Goal: Information Seeking & Learning: Learn about a topic

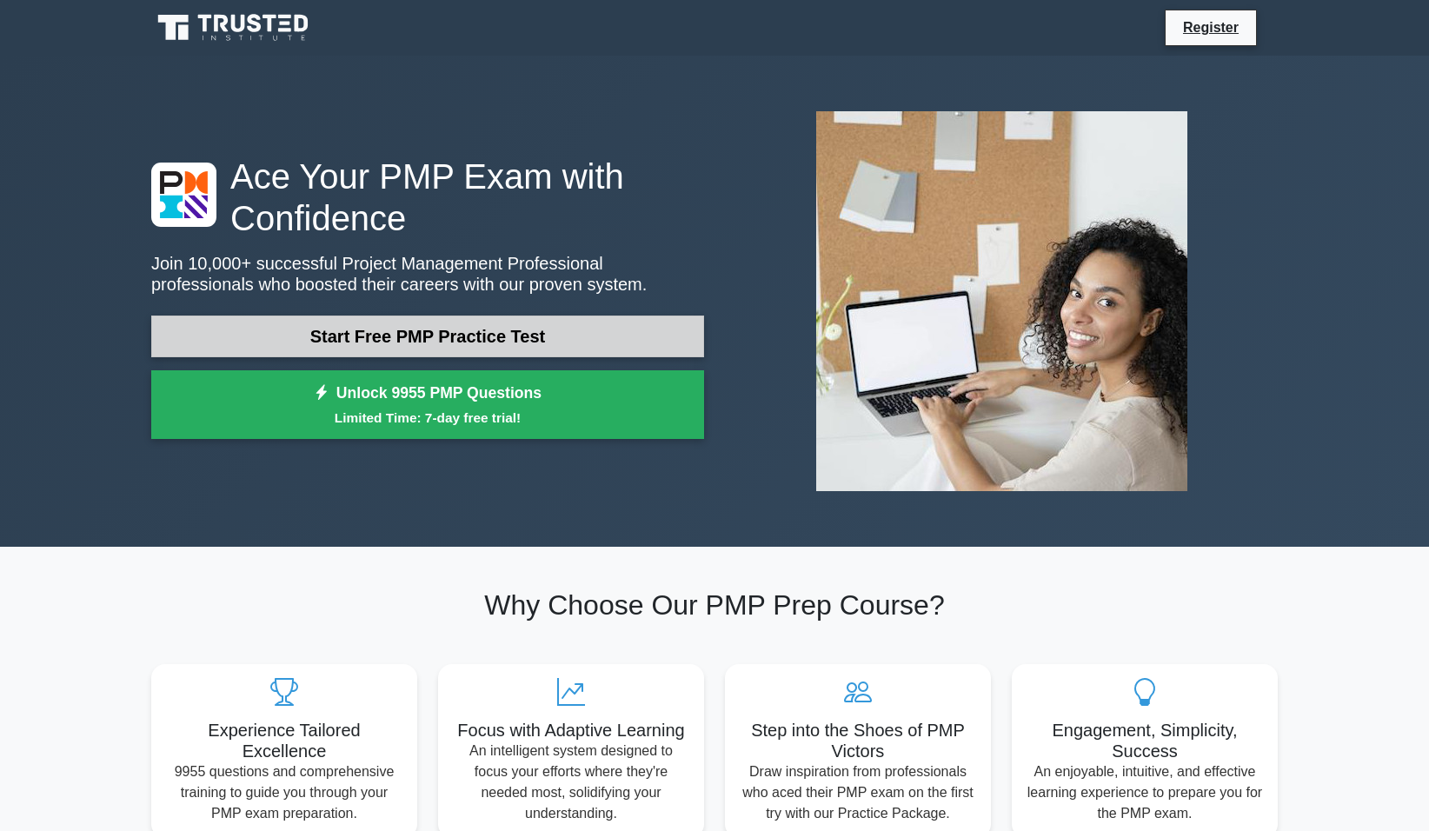
click at [293, 334] on link "Start Free PMP Practice Test" at bounding box center [427, 336] width 553 height 42
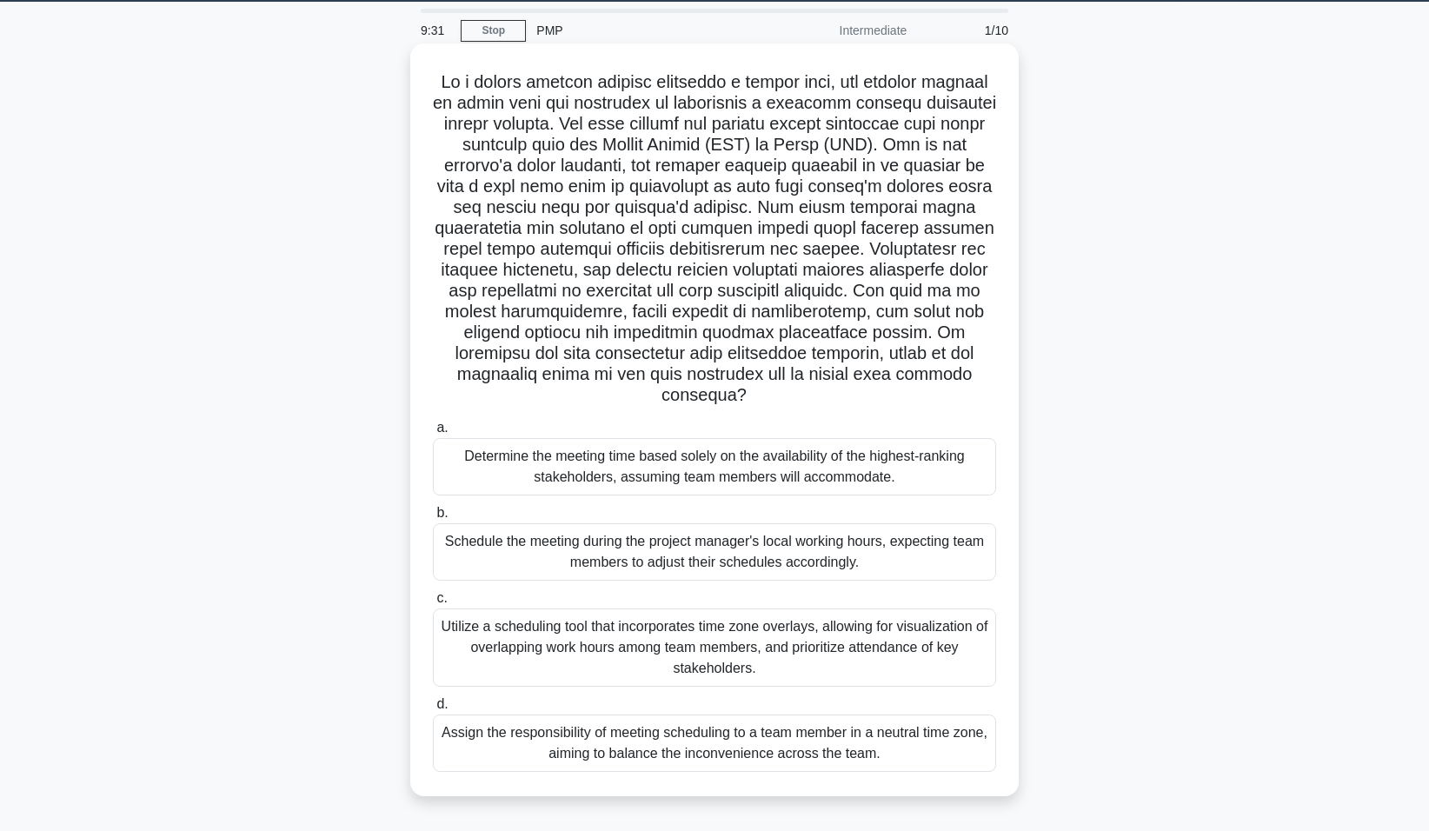
scroll to position [108, 0]
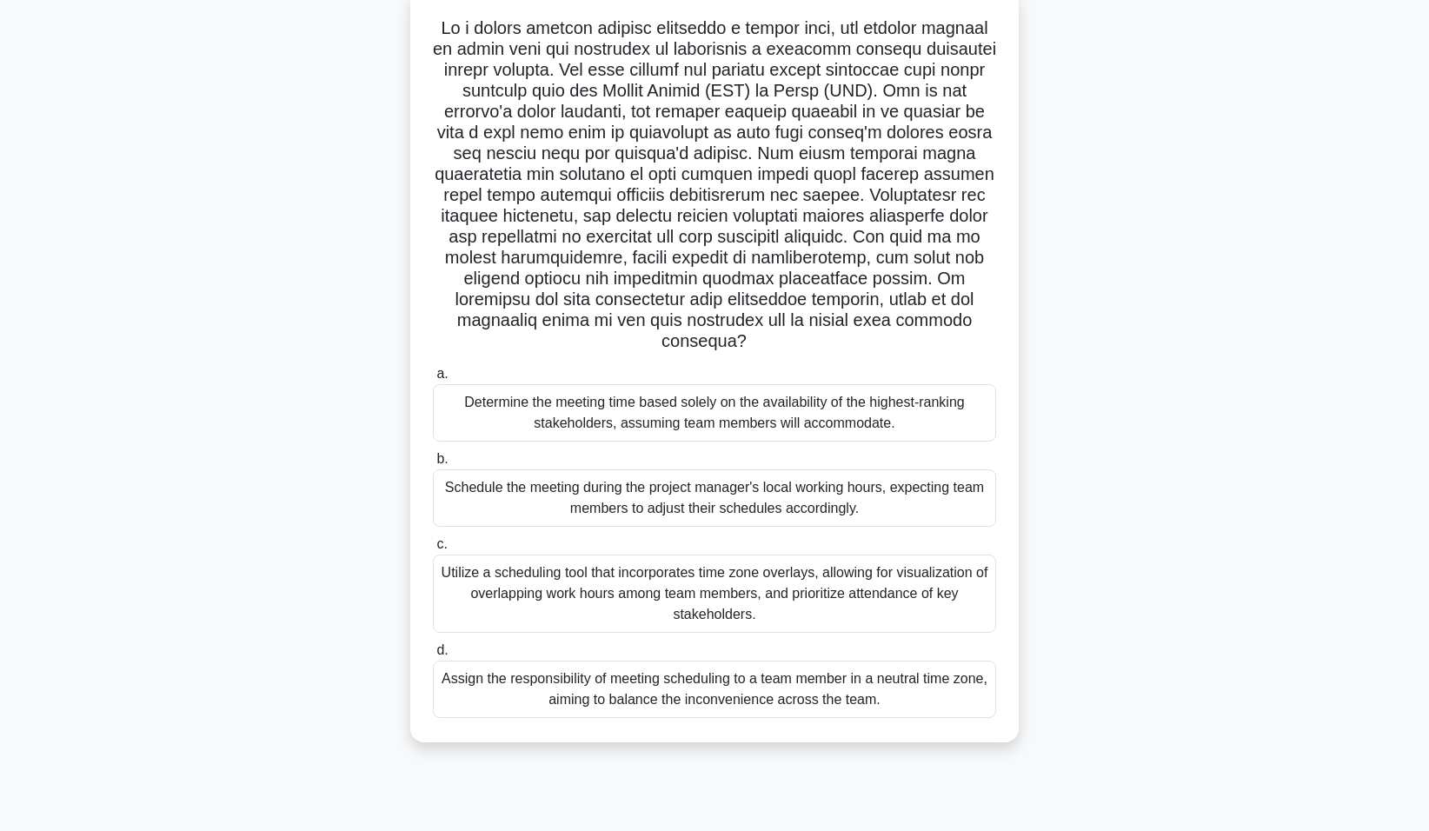
click at [468, 492] on div "Schedule the meeting during the project manager's local working hours, expectin…" at bounding box center [714, 497] width 563 height 57
click at [433, 465] on input "b. Schedule the meeting during the project manager's local working hours, expec…" at bounding box center [433, 459] width 0 height 11
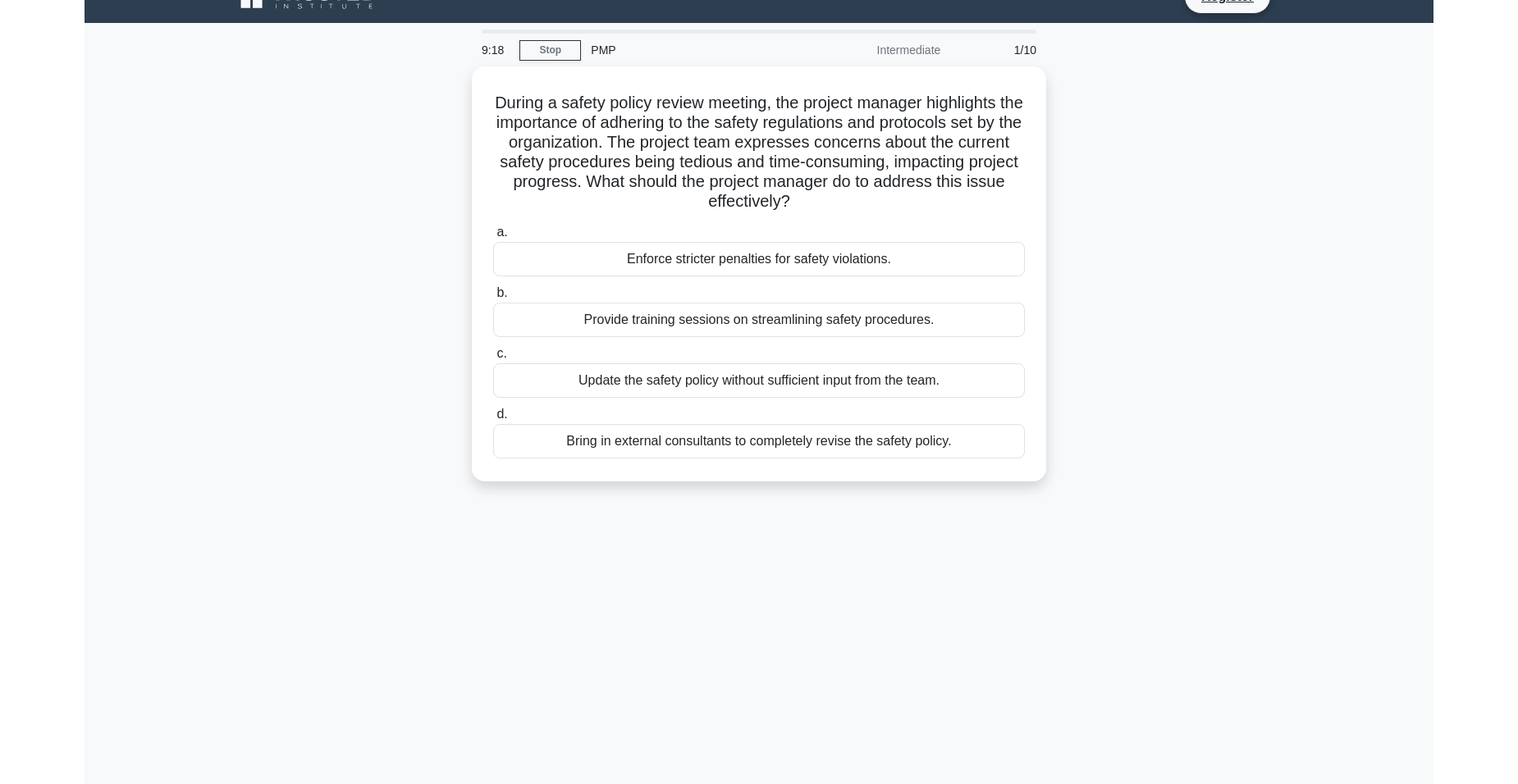
scroll to position [0, 0]
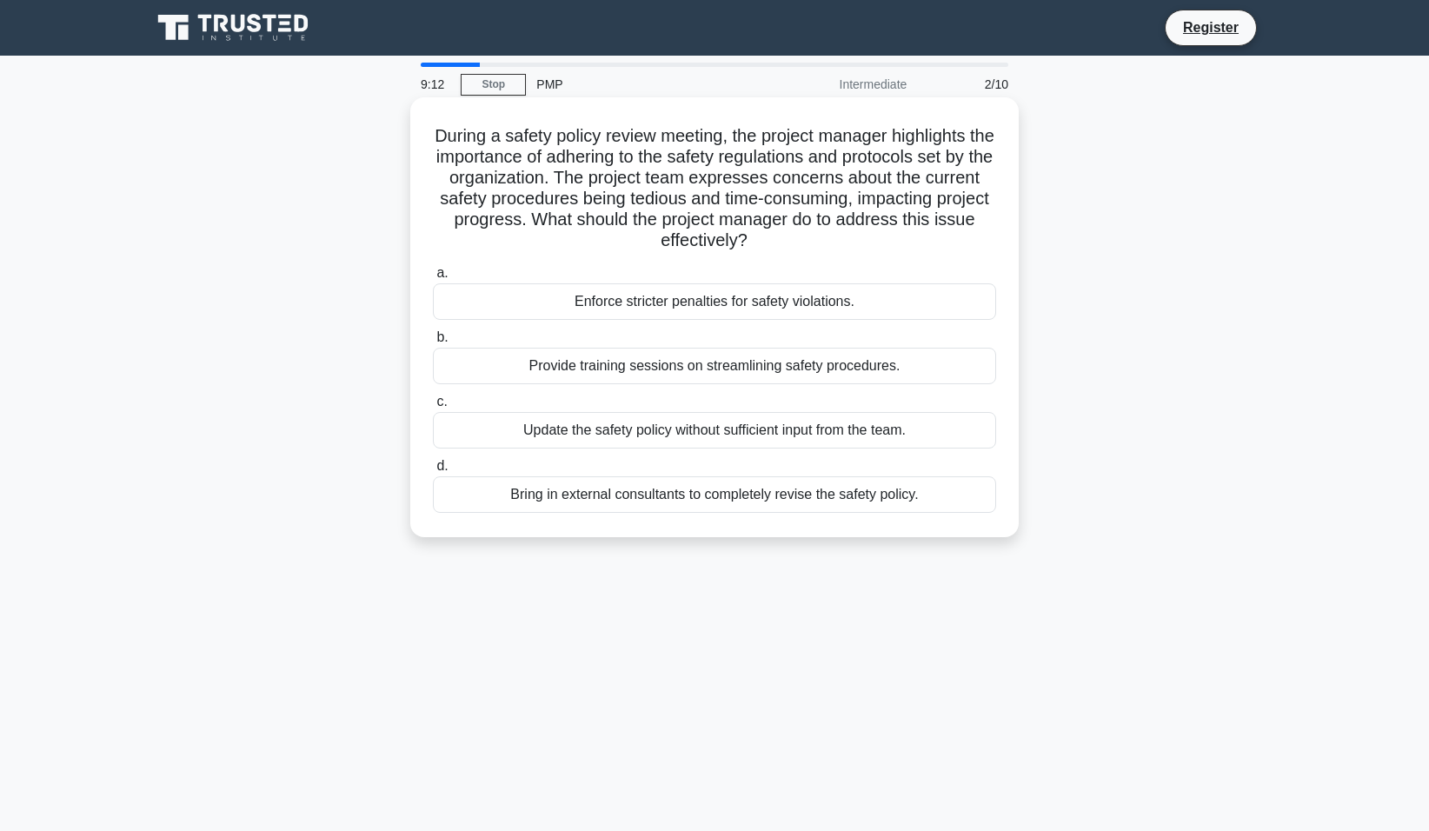
click at [756, 298] on div "Enforce stricter penalties for safety violations." at bounding box center [714, 301] width 563 height 37
click at [433, 279] on input "a. Enforce stricter penalties for safety violations." at bounding box center [433, 273] width 0 height 11
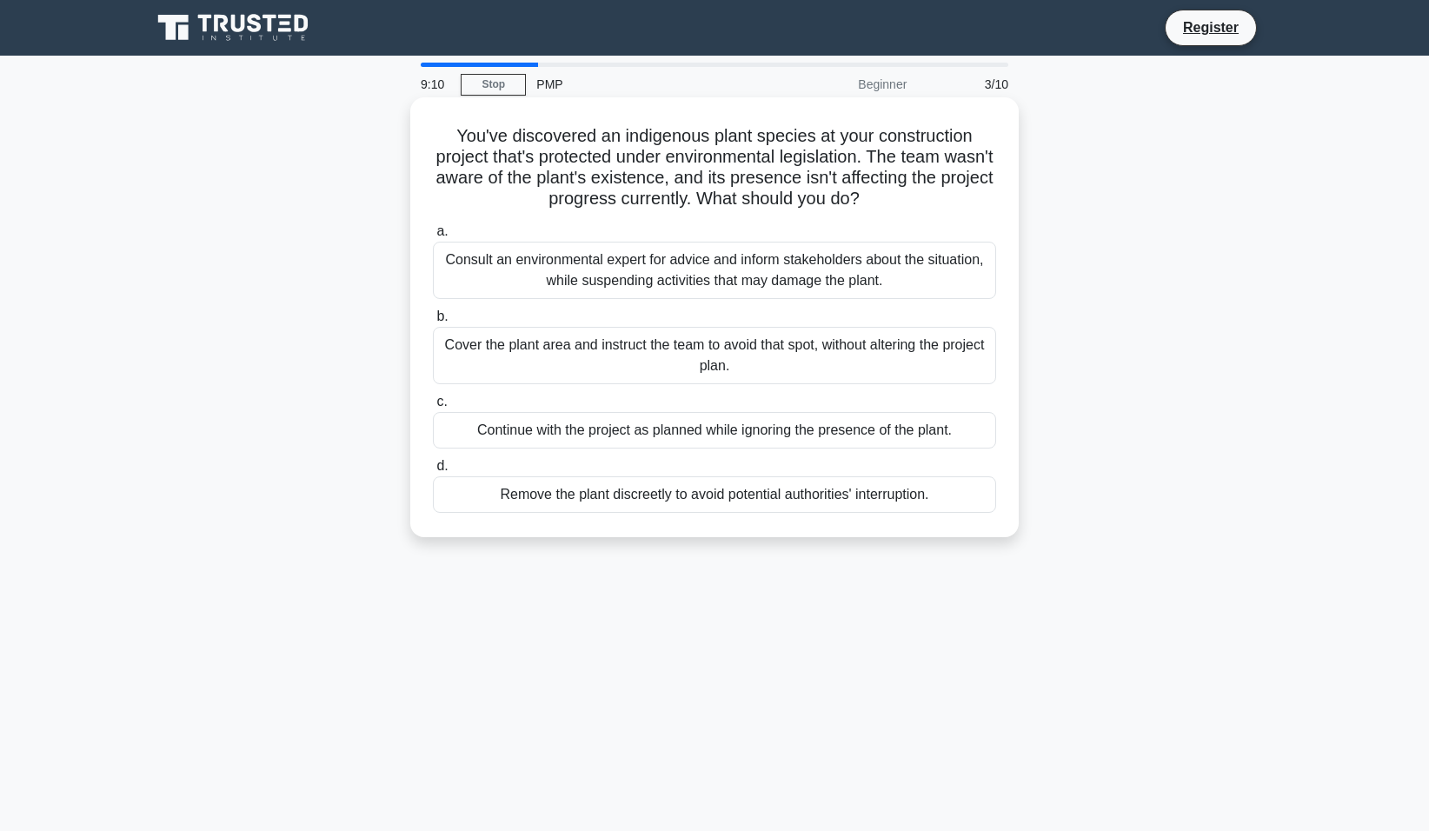
click at [598, 270] on div "Consult an environmental expert for advice and inform stakeholders about the si…" at bounding box center [714, 270] width 563 height 57
click at [433, 237] on input "a. Consult an environmental expert for advice and inform stakeholders about the…" at bounding box center [433, 231] width 0 height 11
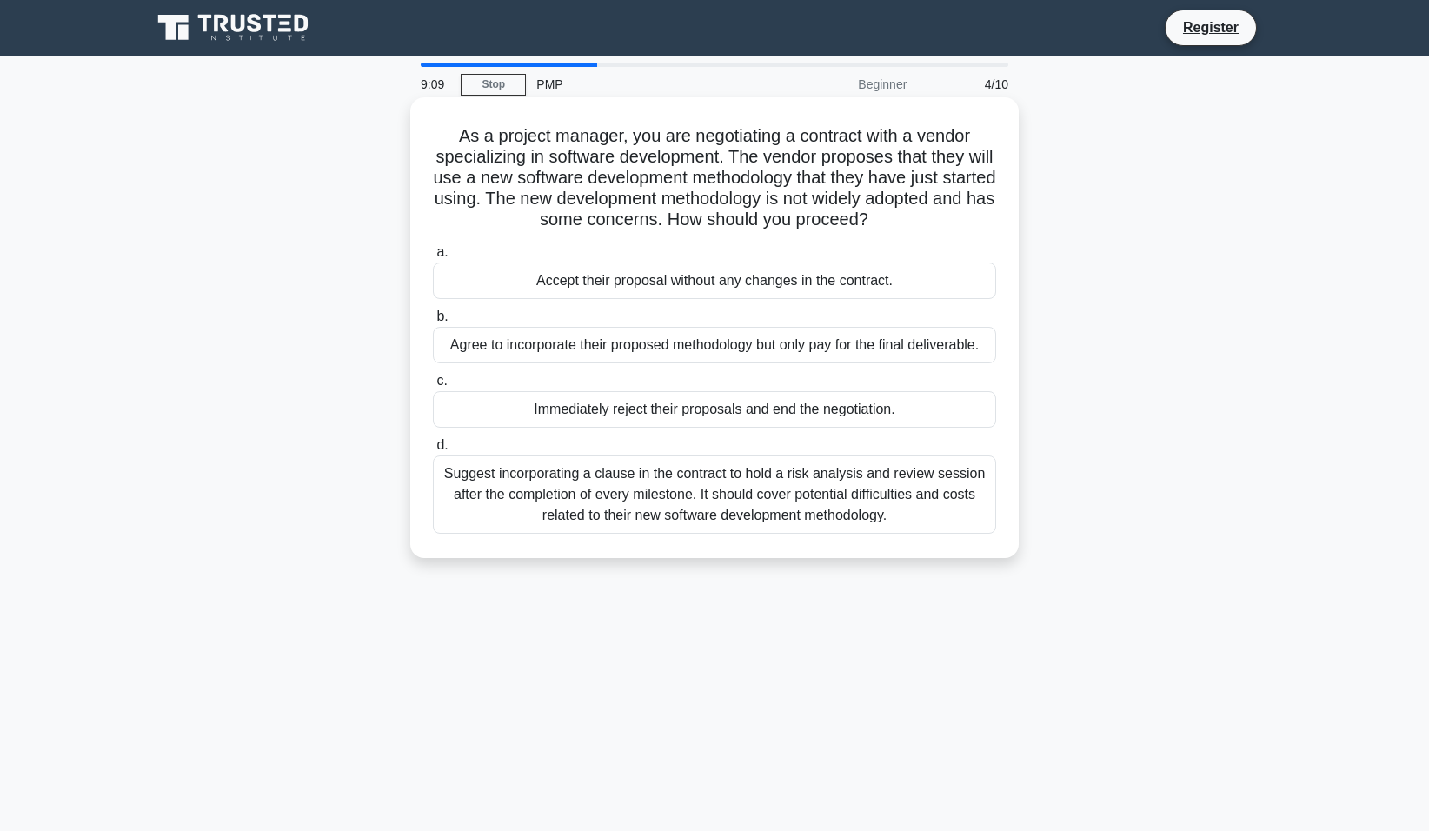
click at [596, 269] on div "Accept their proposal without any changes in the contract." at bounding box center [714, 280] width 563 height 37
click at [433, 258] on input "a. Accept their proposal without any changes in the contract." at bounding box center [433, 252] width 0 height 11
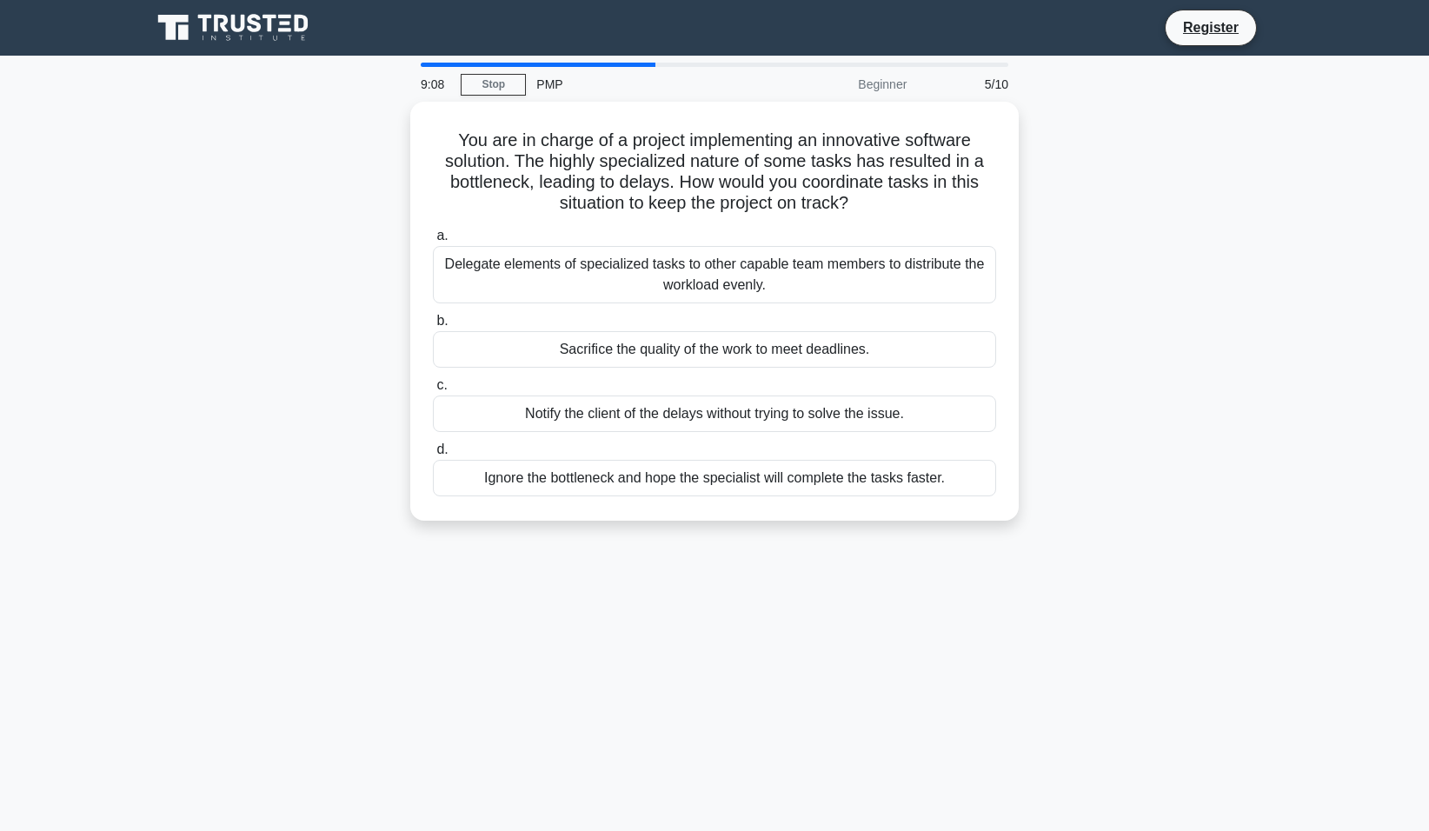
click at [596, 269] on div "Delegate elements of specialized tasks to other capable team members to distrib…" at bounding box center [714, 274] width 563 height 57
click at [433, 242] on input "a. Delegate elements of specialized tasks to other capable team members to dist…" at bounding box center [433, 235] width 0 height 11
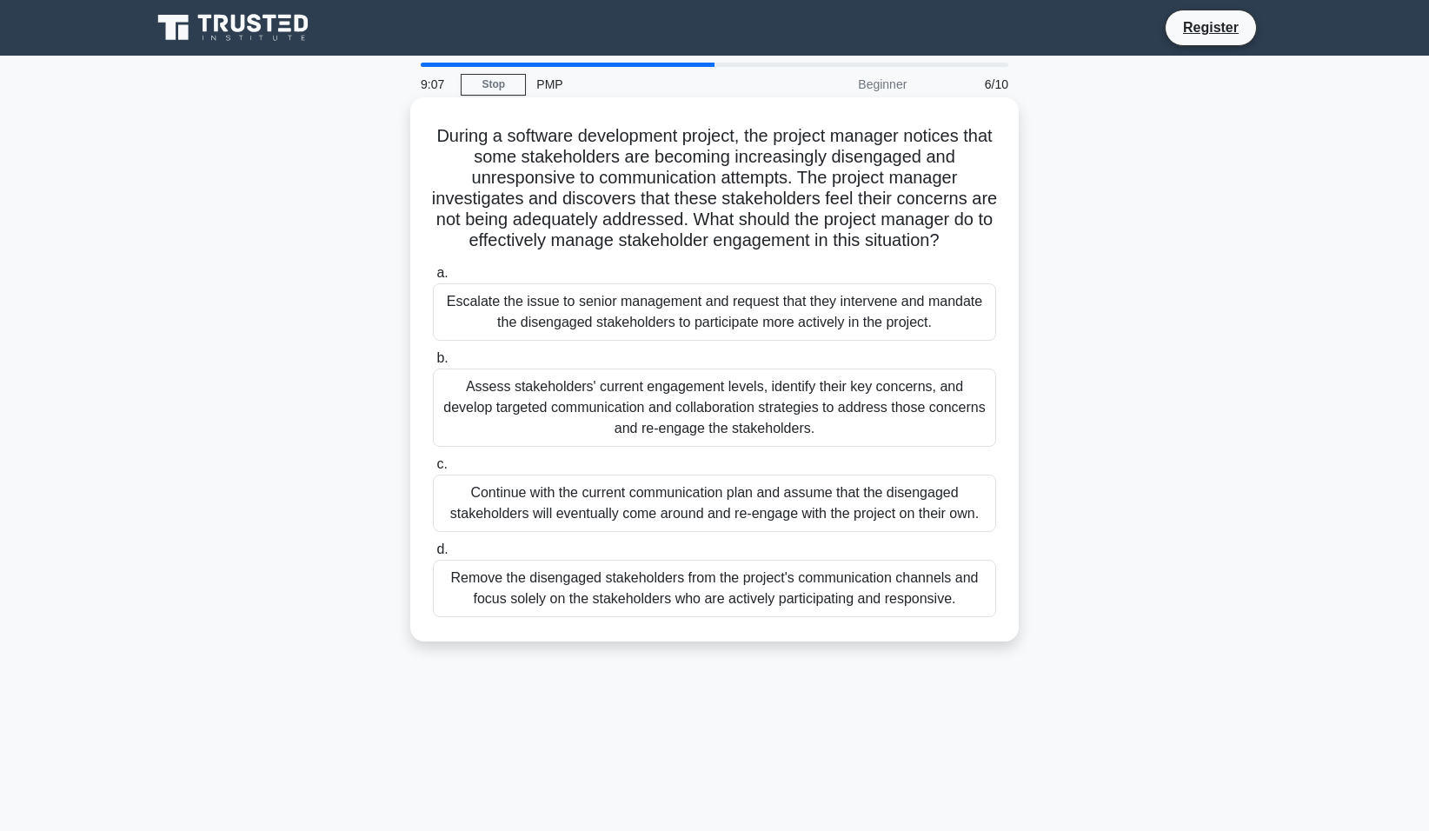
click at [581, 310] on div "Escalate the issue to senior management and request that they intervene and man…" at bounding box center [714, 311] width 563 height 57
click at [433, 279] on input "a. Escalate the issue to senior management and request that they intervene and …" at bounding box center [433, 273] width 0 height 11
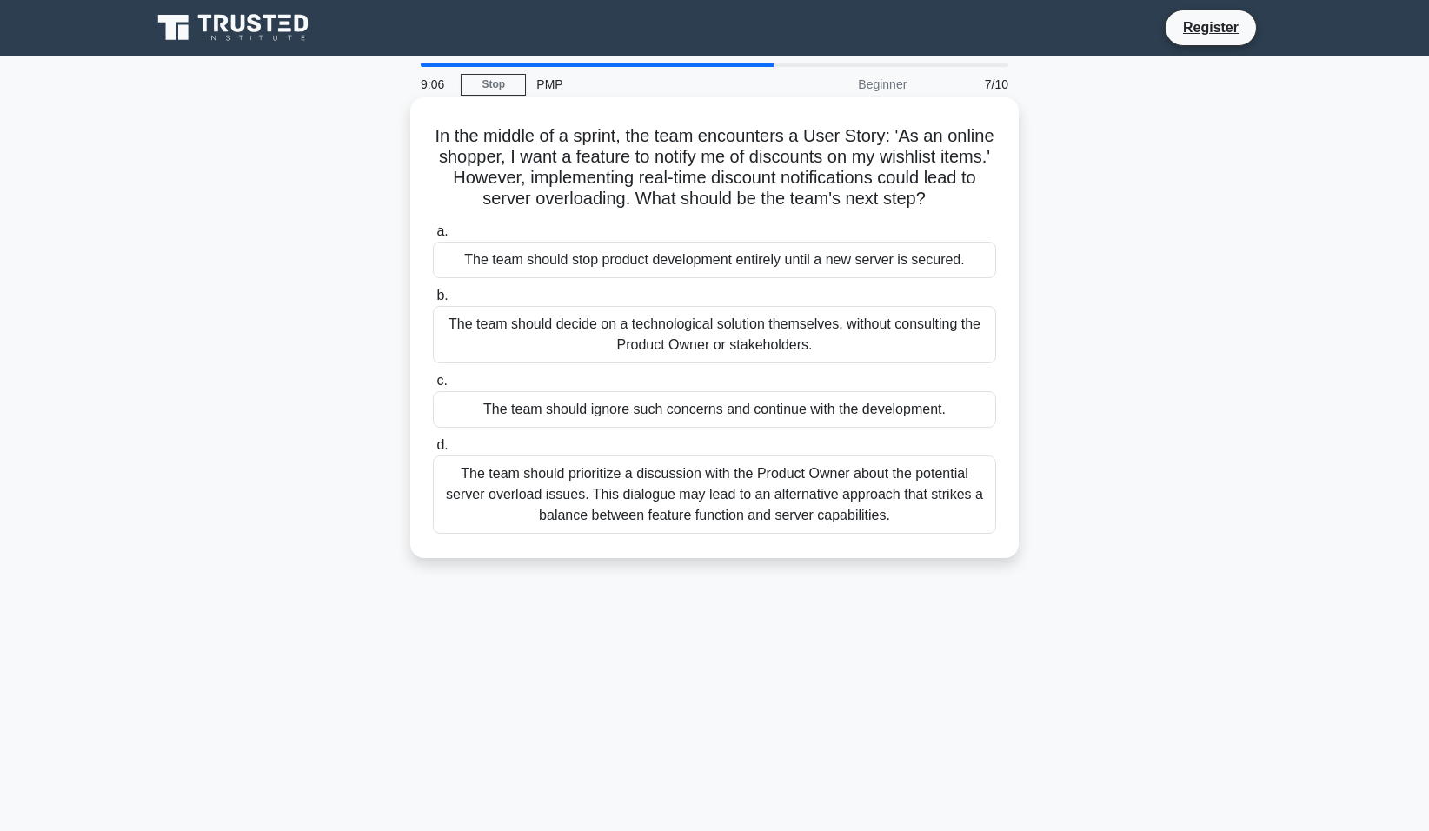
click at [561, 275] on div "The team should stop product development entirely until a new server is secured." at bounding box center [714, 260] width 563 height 37
click at [433, 237] on input "a. The team should stop product development entirely until a new server is secu…" at bounding box center [433, 231] width 0 height 11
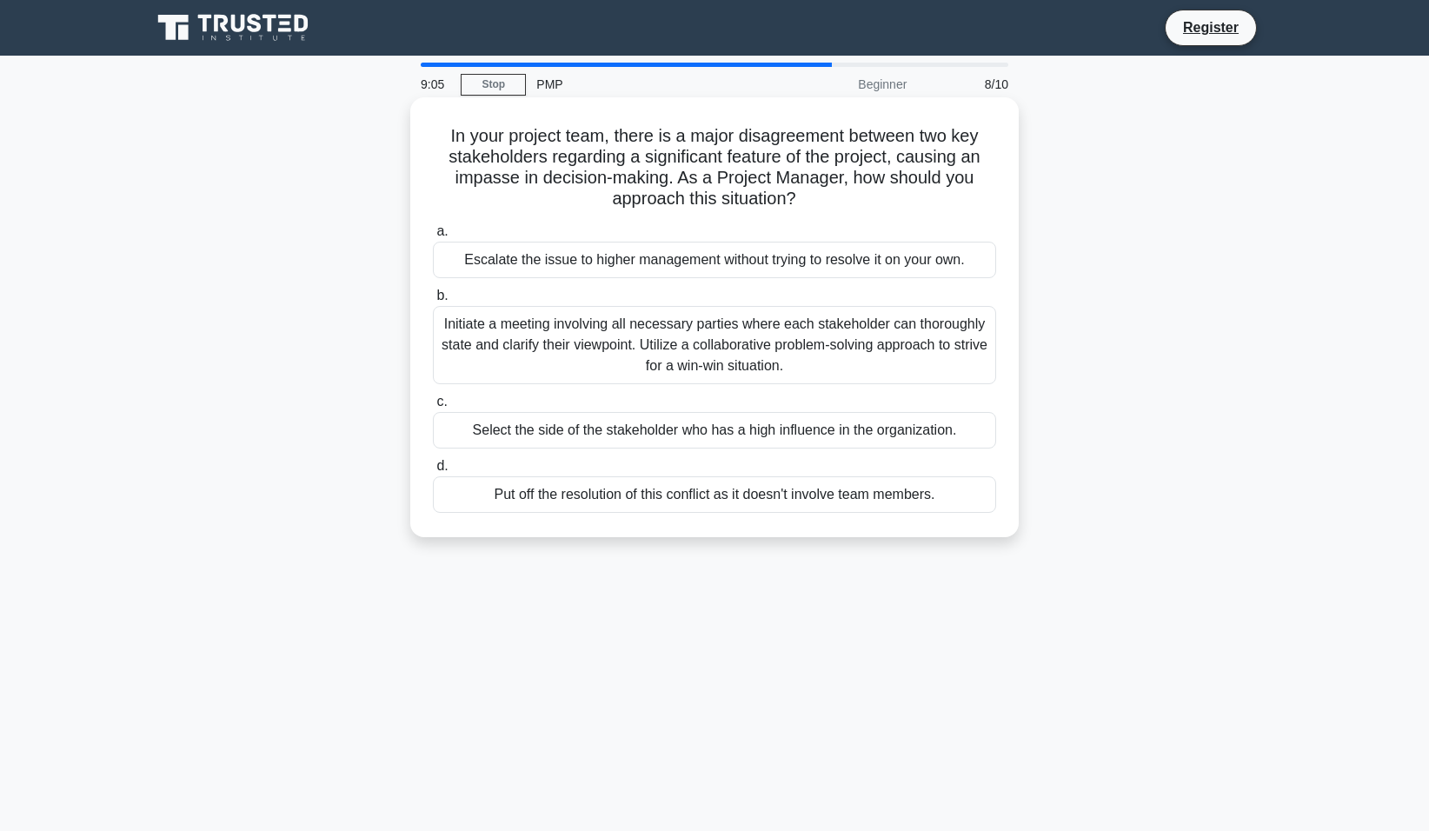
click at [564, 262] on div "Escalate the issue to higher management without trying to resolve it on your ow…" at bounding box center [714, 260] width 563 height 37
click at [433, 237] on input "a. Escalate the issue to higher management without trying to resolve it on your…" at bounding box center [433, 231] width 0 height 11
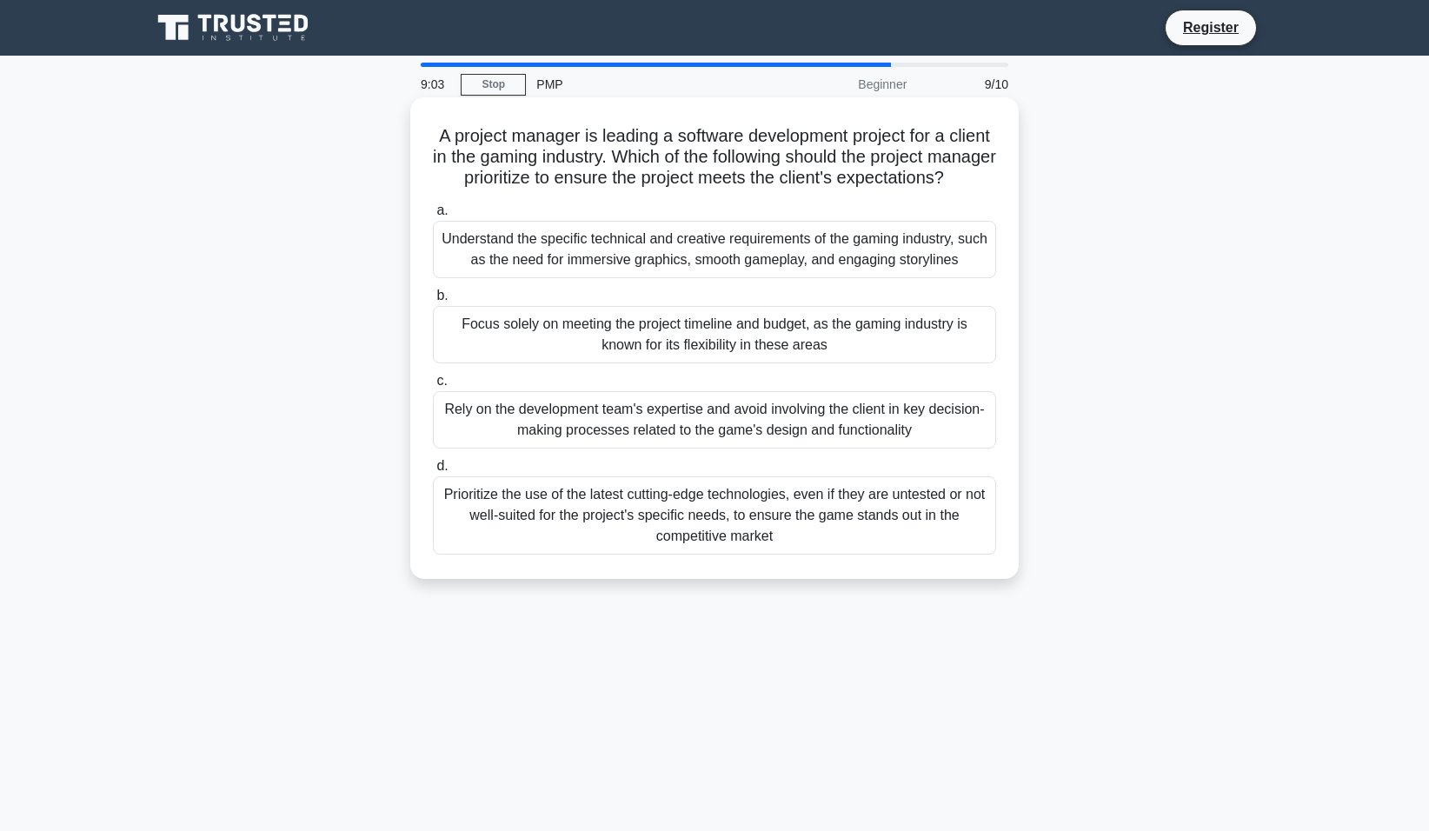
click at [588, 360] on div "Focus solely on meeting the project timeline and budget, as the gaming industry…" at bounding box center [714, 334] width 563 height 57
click at [433, 302] on input "b. Focus solely on meeting the project timeline and budget, as the gaming indus…" at bounding box center [433, 295] width 0 height 11
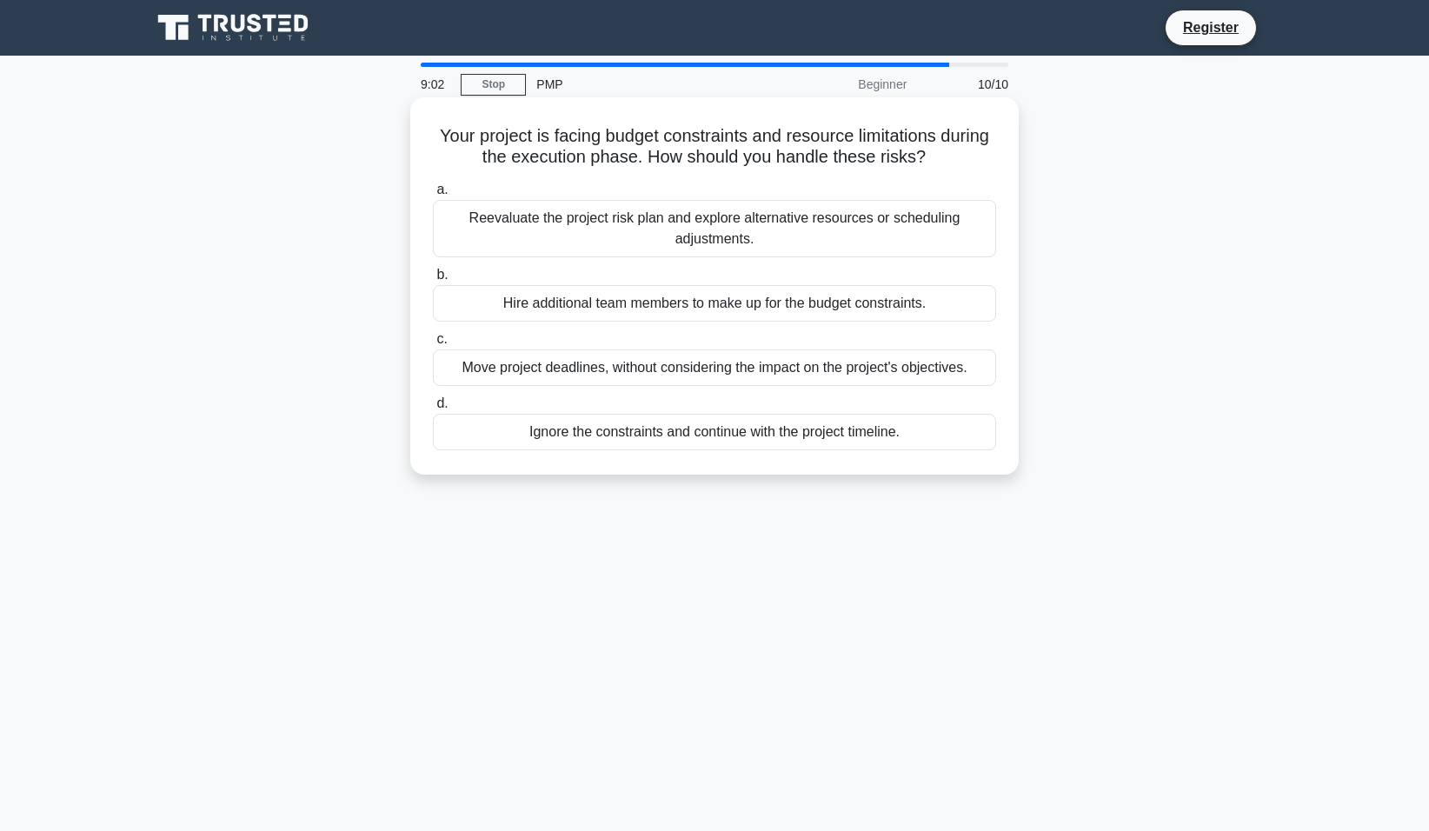
click at [576, 300] on div "Hire additional team members to make up for the budget constraints." at bounding box center [714, 303] width 563 height 37
click at [433, 281] on input "b. Hire additional team members to make up for the budget constraints." at bounding box center [433, 274] width 0 height 11
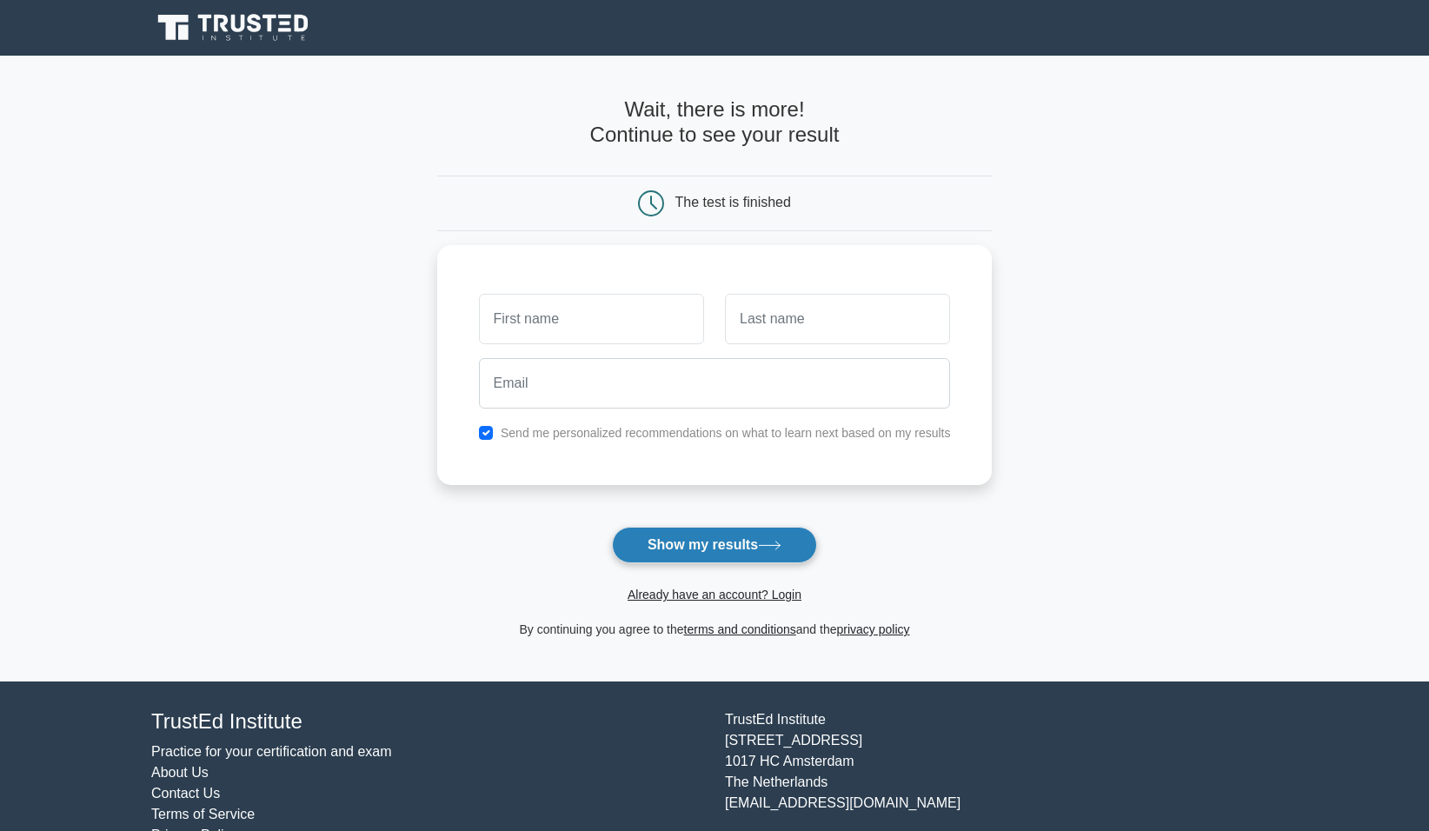
click at [682, 550] on button "Show my results" at bounding box center [714, 545] width 205 height 37
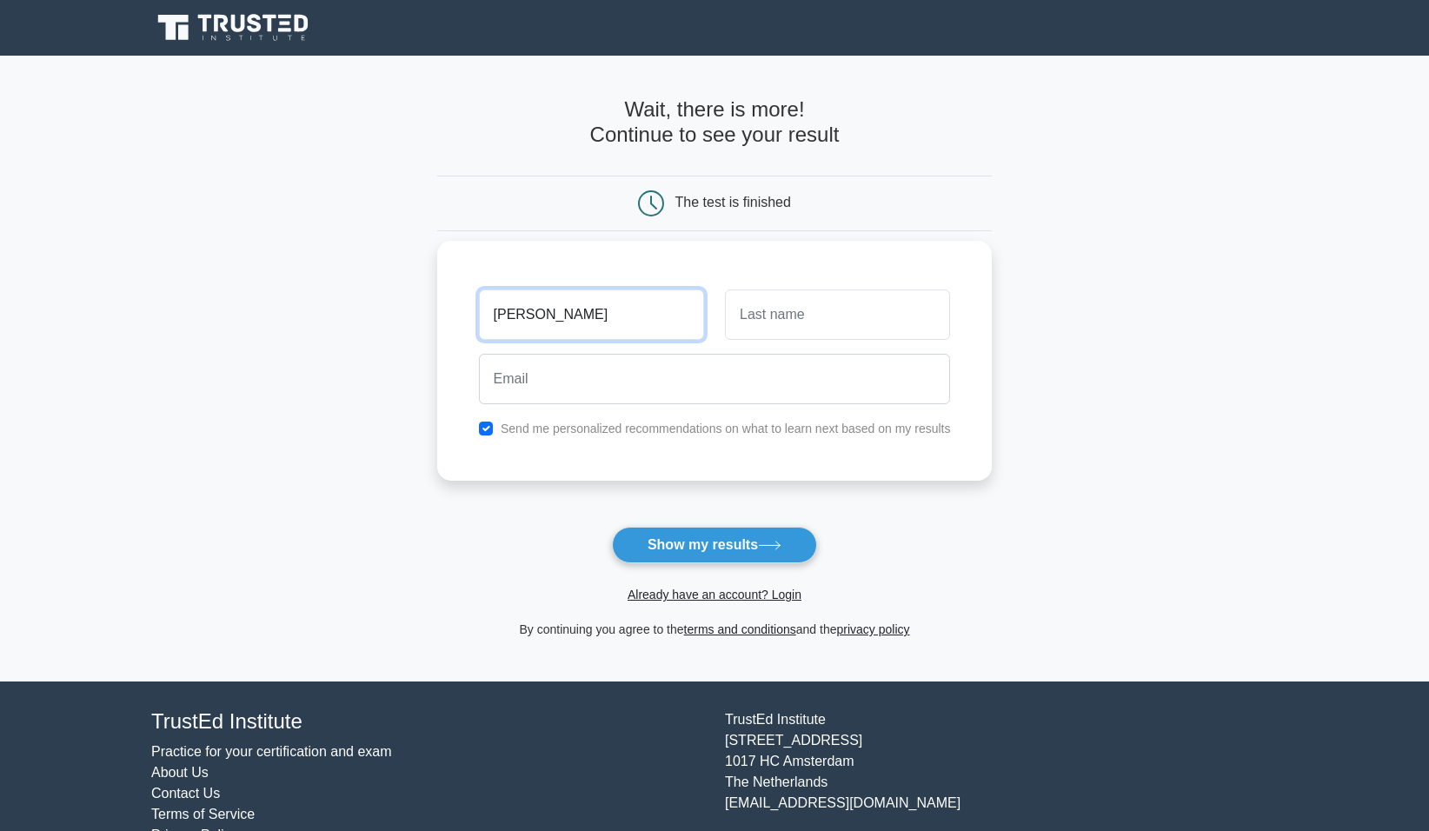
type input "clifford"
click at [751, 328] on input "text" at bounding box center [837, 314] width 225 height 50
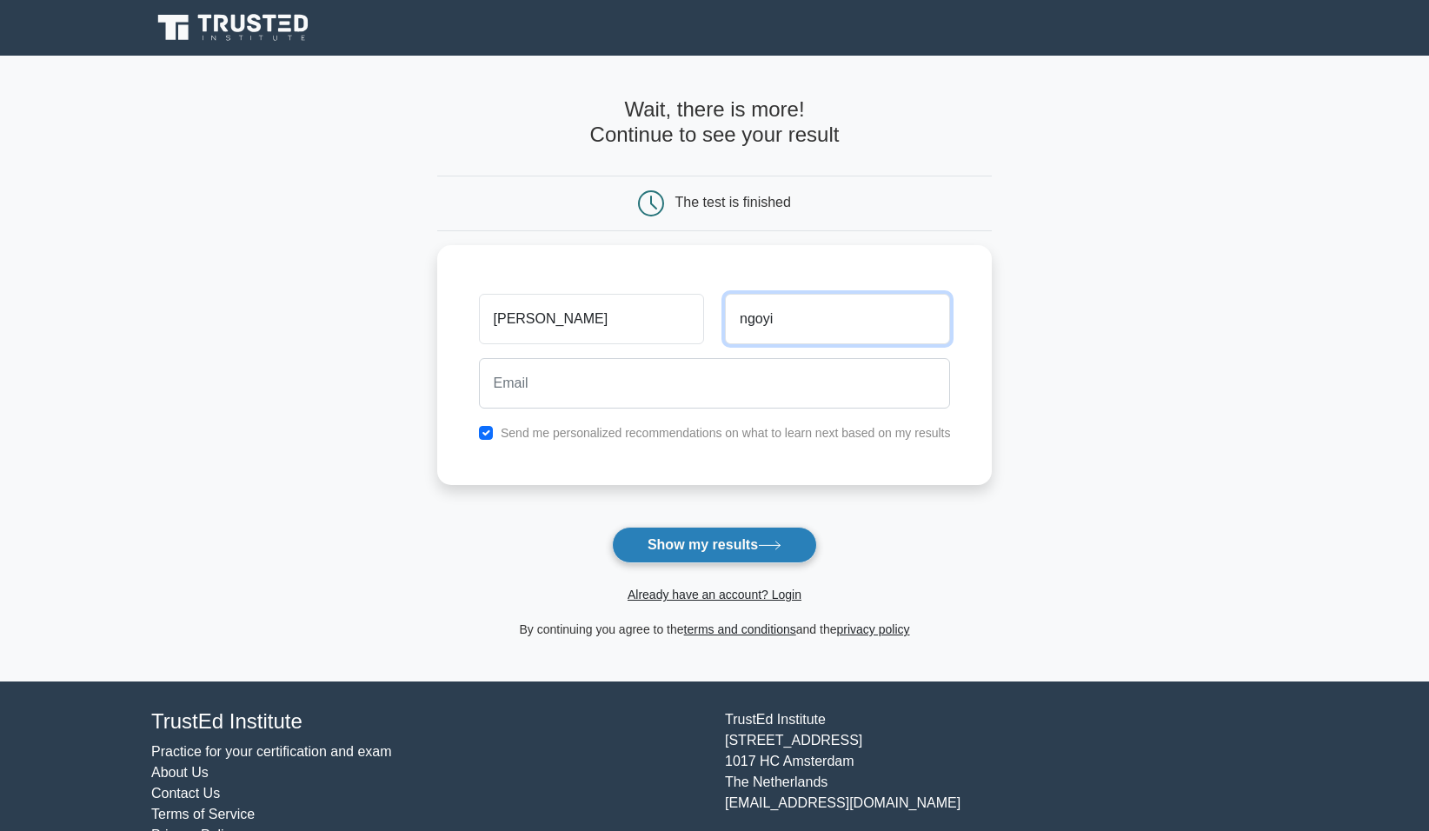
type input "ngoyi"
click at [704, 552] on button "Show my results" at bounding box center [714, 545] width 205 height 37
